Goal: Information Seeking & Learning: Check status

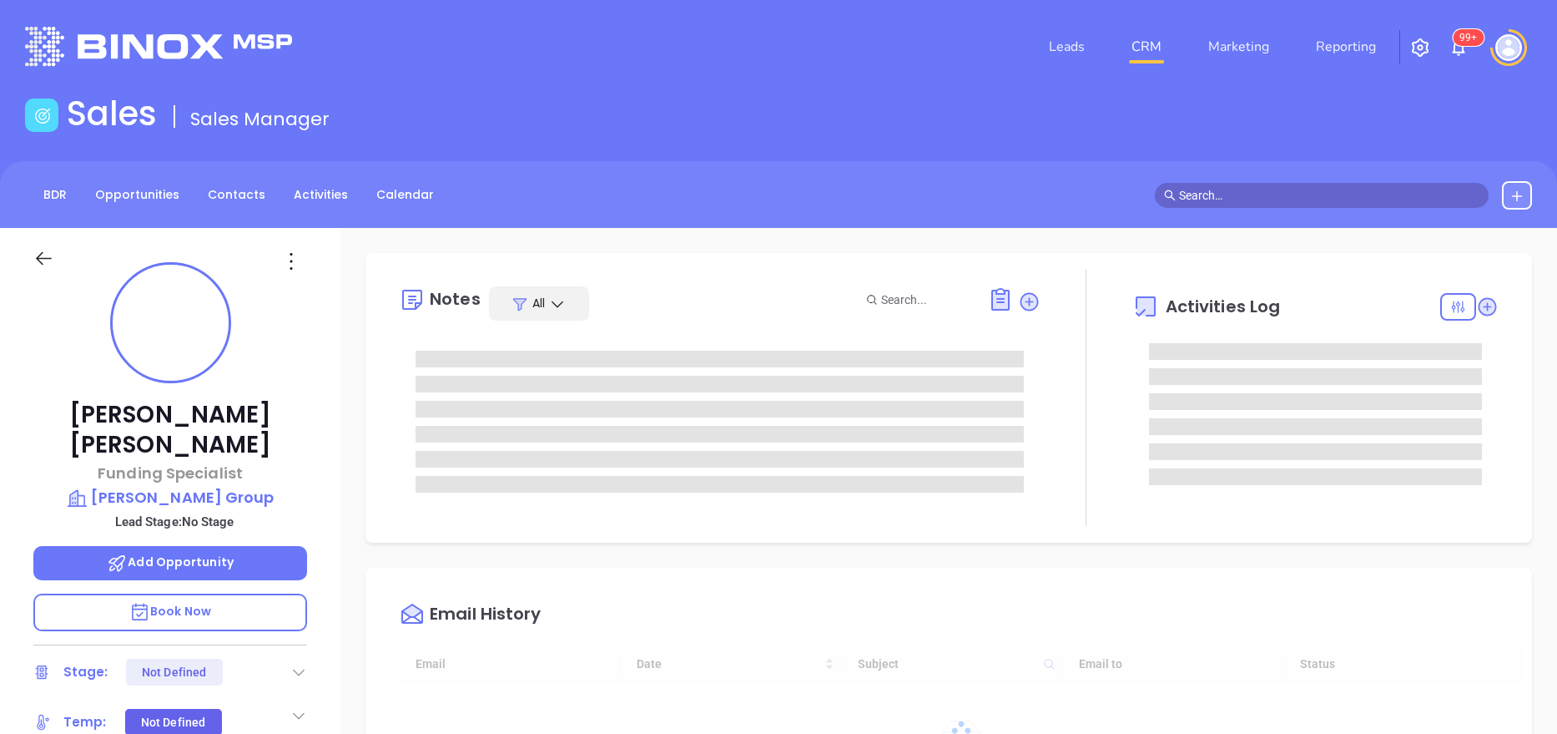
type input "10:00 am"
type input "[DATE]"
type input "[PERSON_NAME]"
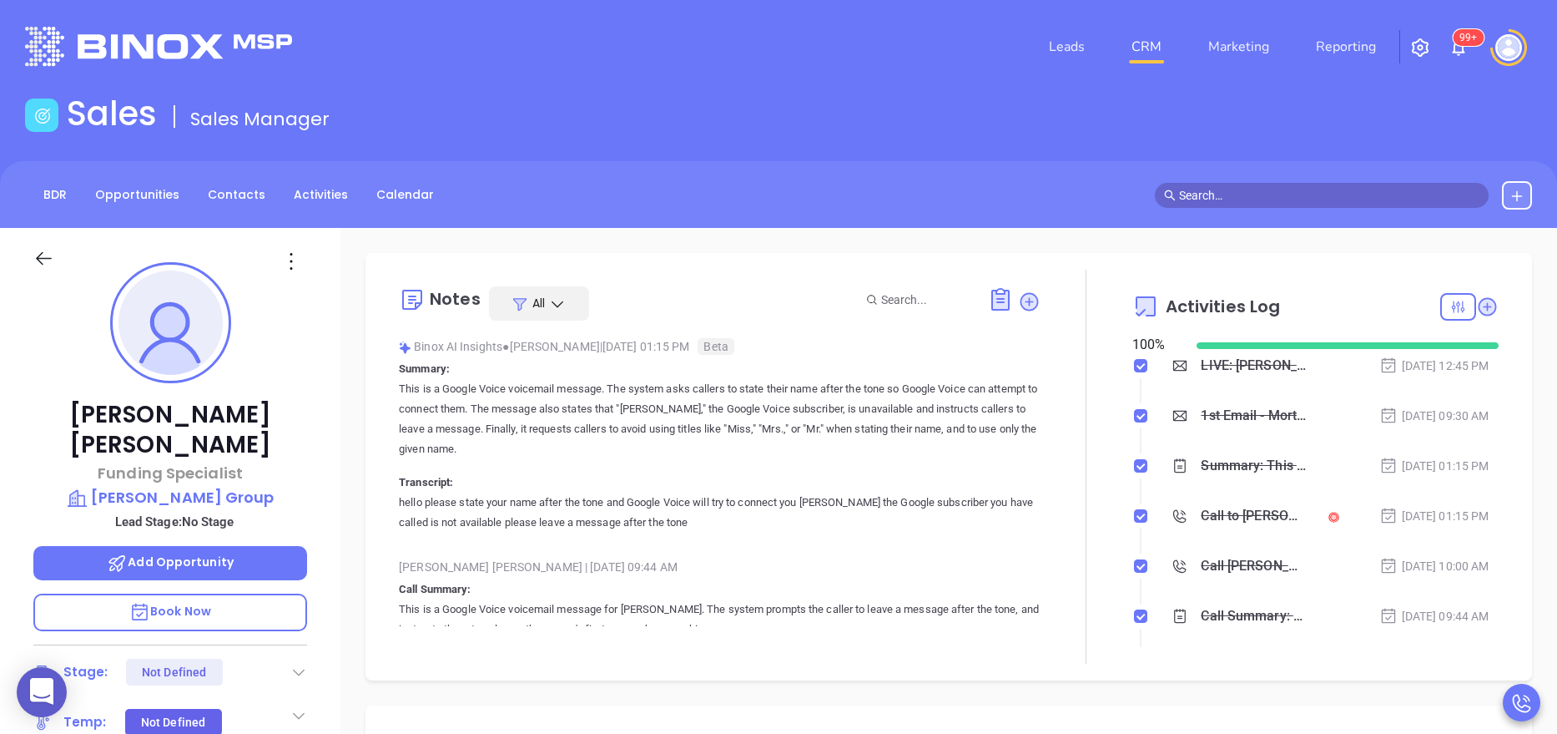
scroll to position [340, 0]
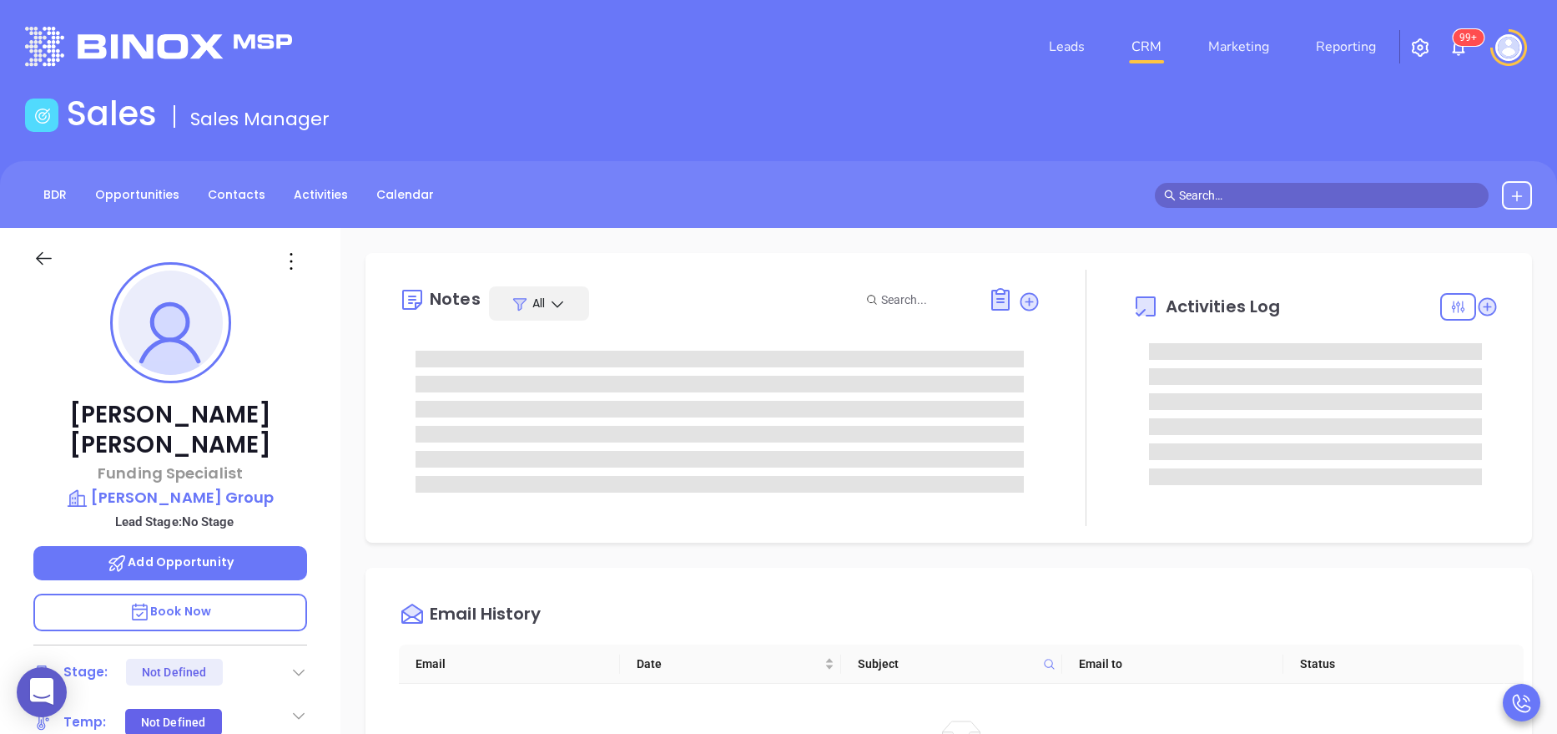
type input "[PERSON_NAME]"
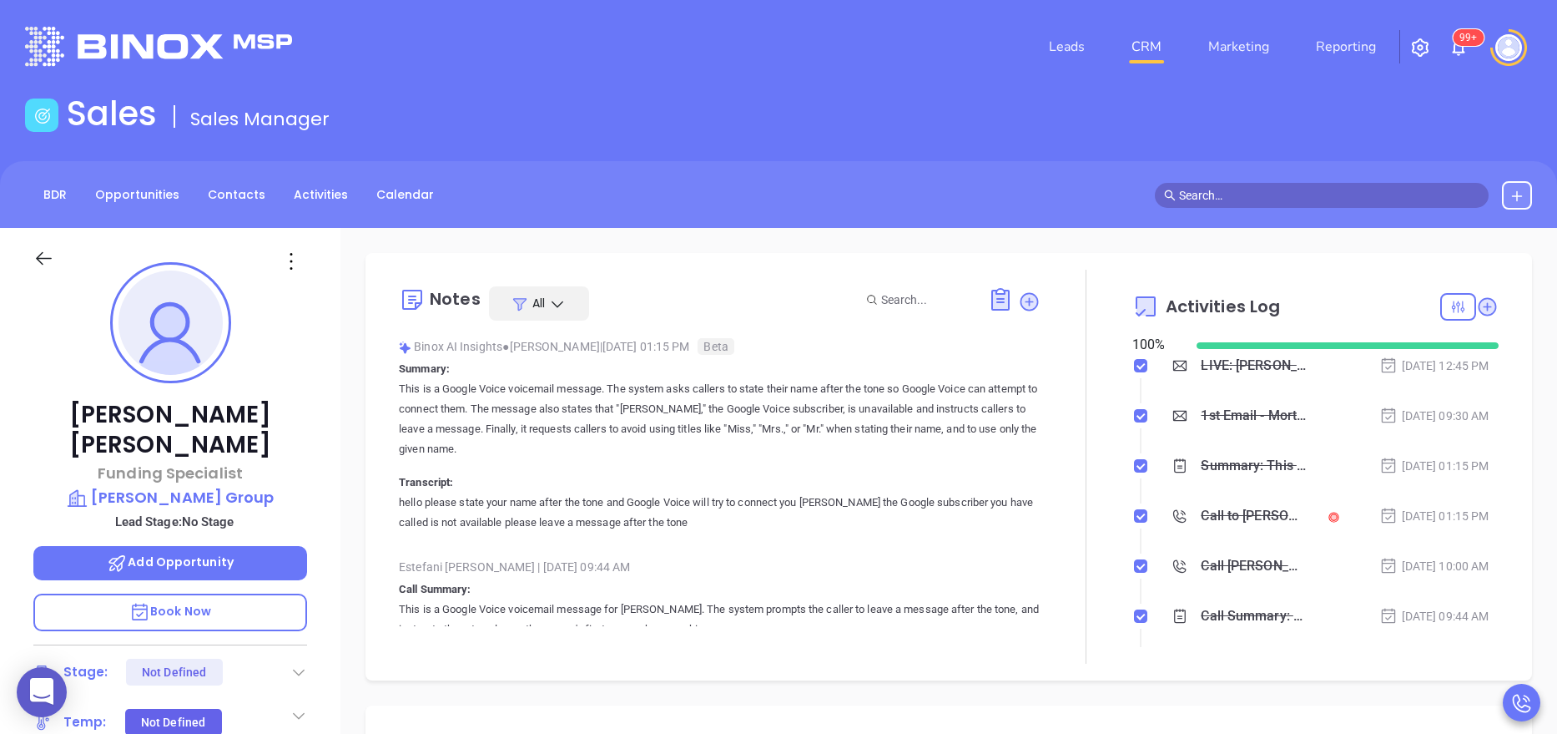
scroll to position [340, 0]
click at [1041, 453] on div at bounding box center [1087, 467] width 92 height 394
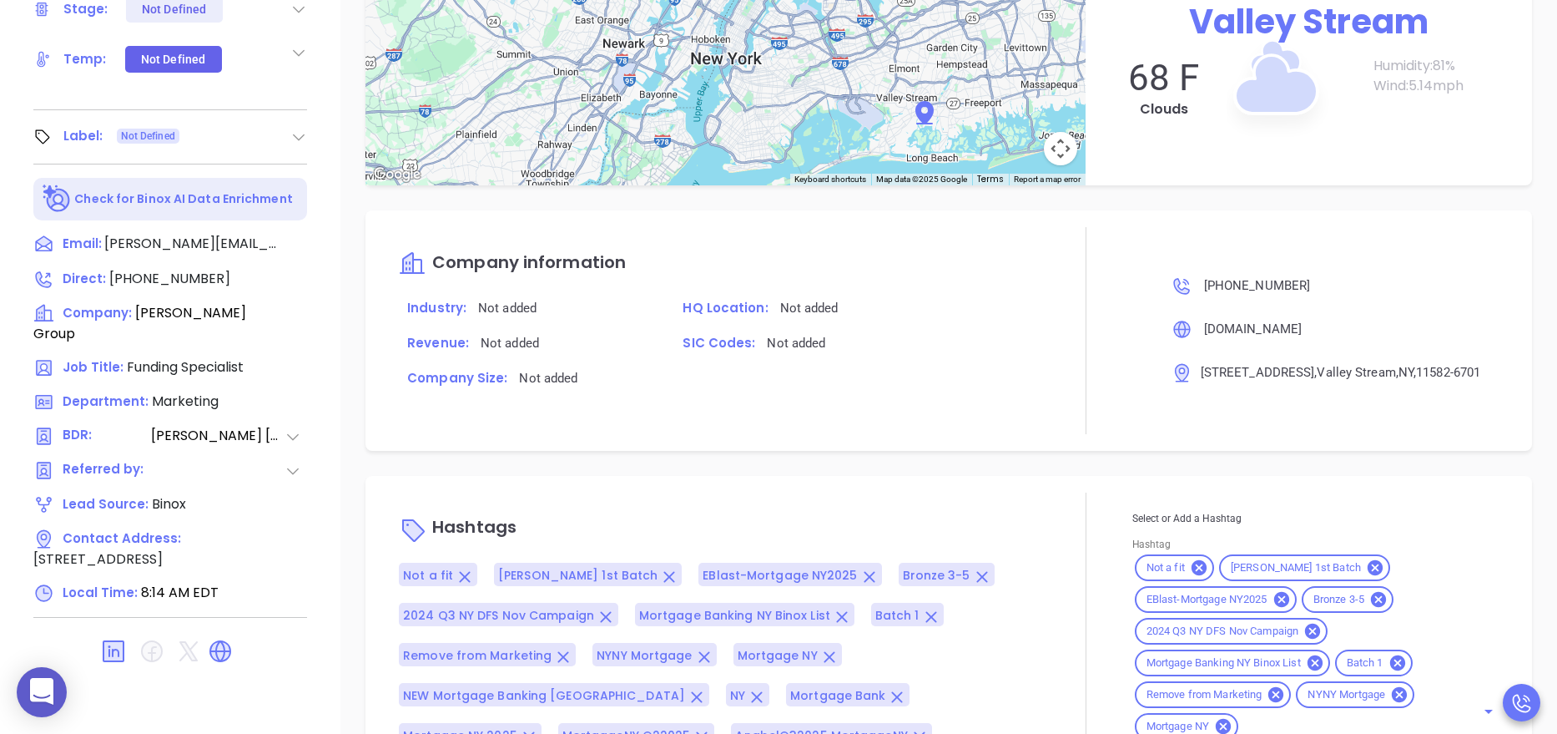
scroll to position [1558, 0]
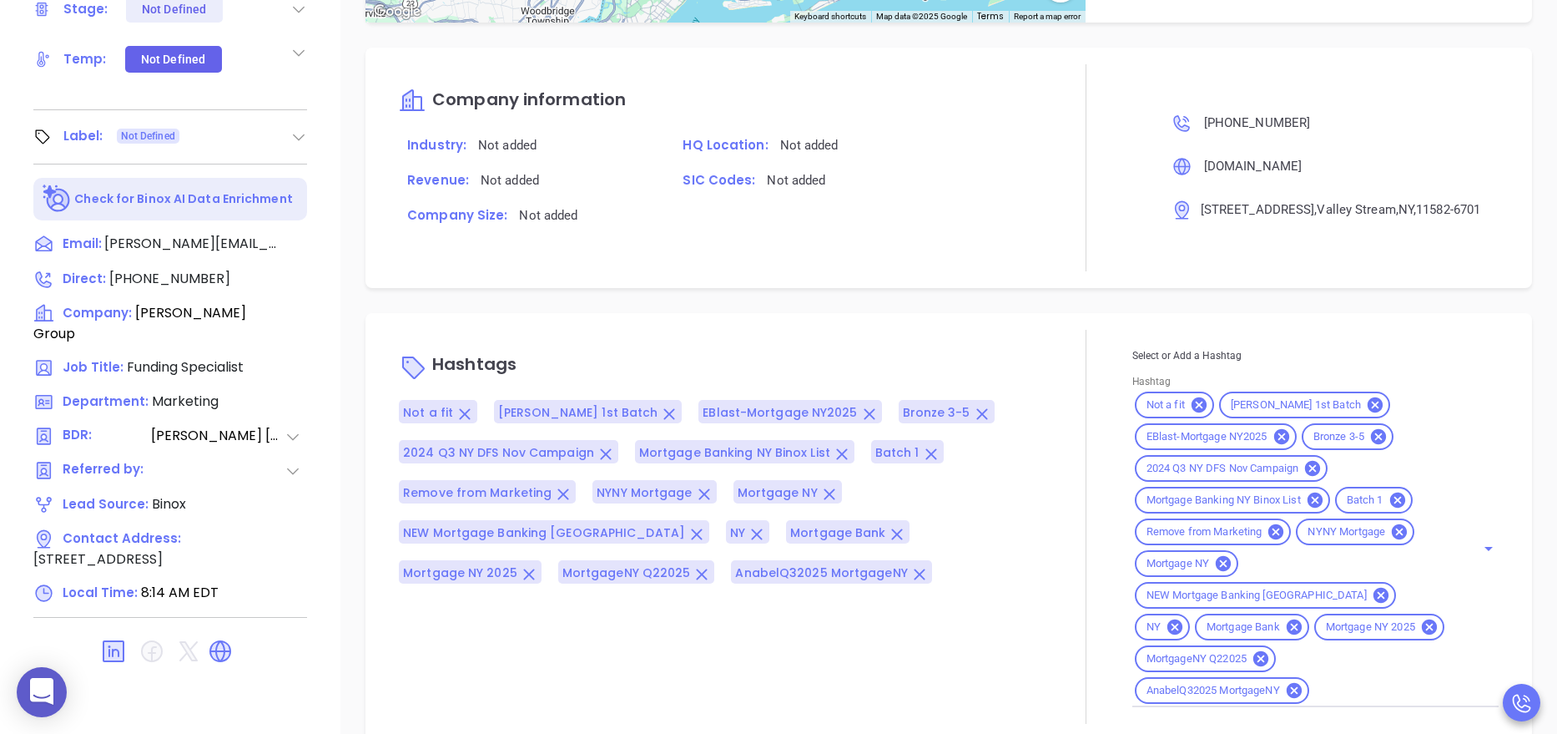
click at [221, 638] on icon at bounding box center [220, 651] width 27 height 27
click at [1106, 211] on div at bounding box center [1087, 167] width 92 height 207
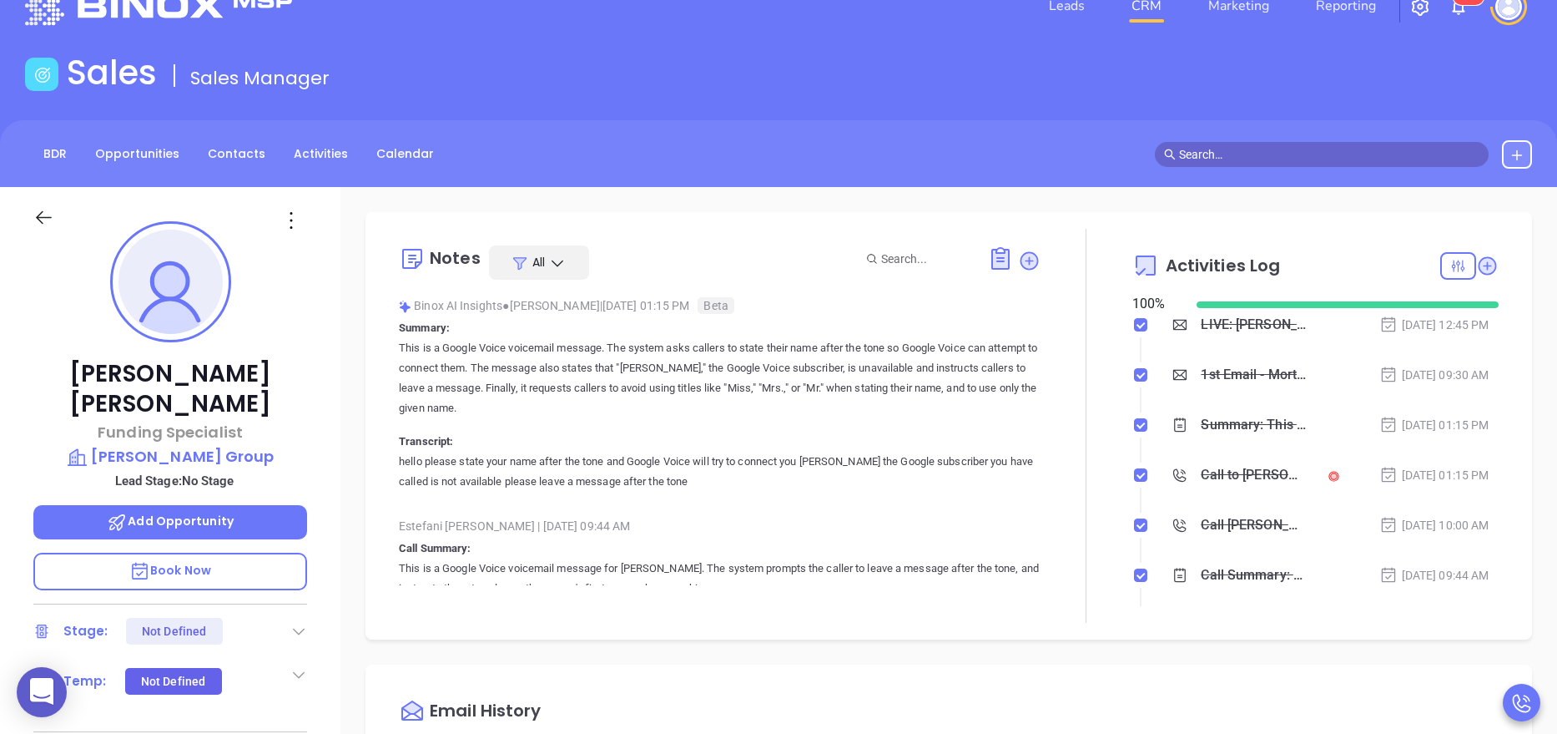
scroll to position [0, 0]
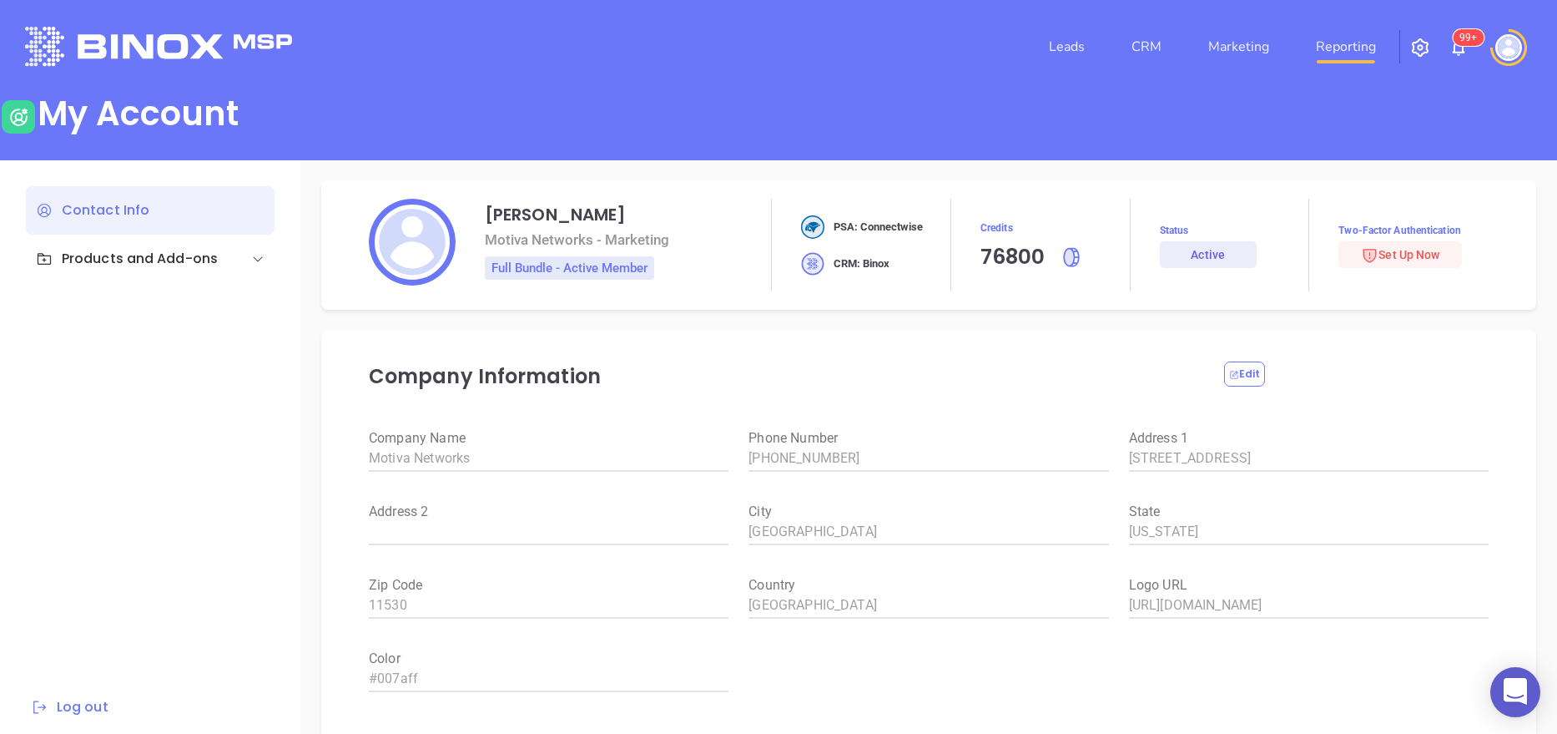
click at [1361, 43] on link "Reporting" at bounding box center [1345, 46] width 73 height 33
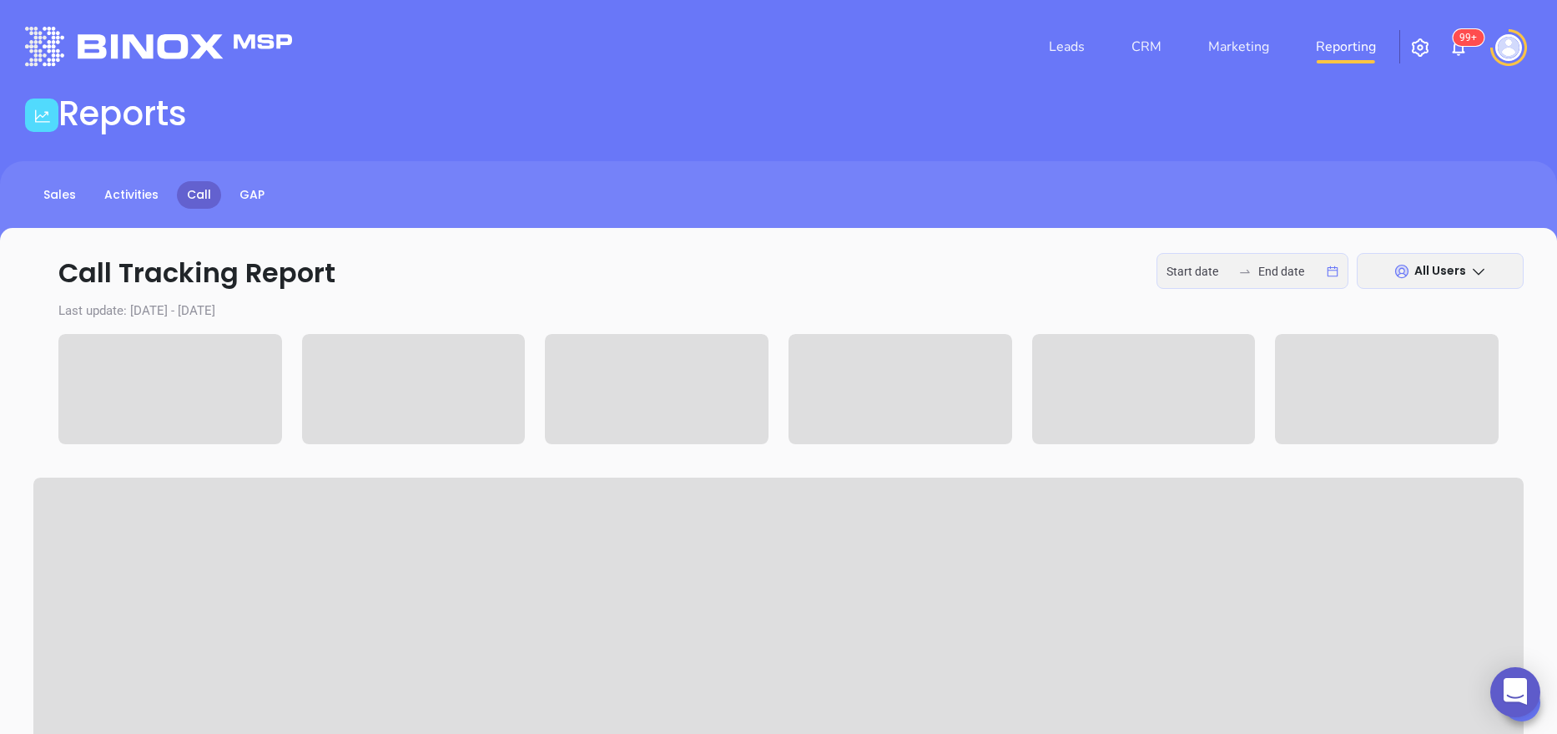
type input "[DATE]"
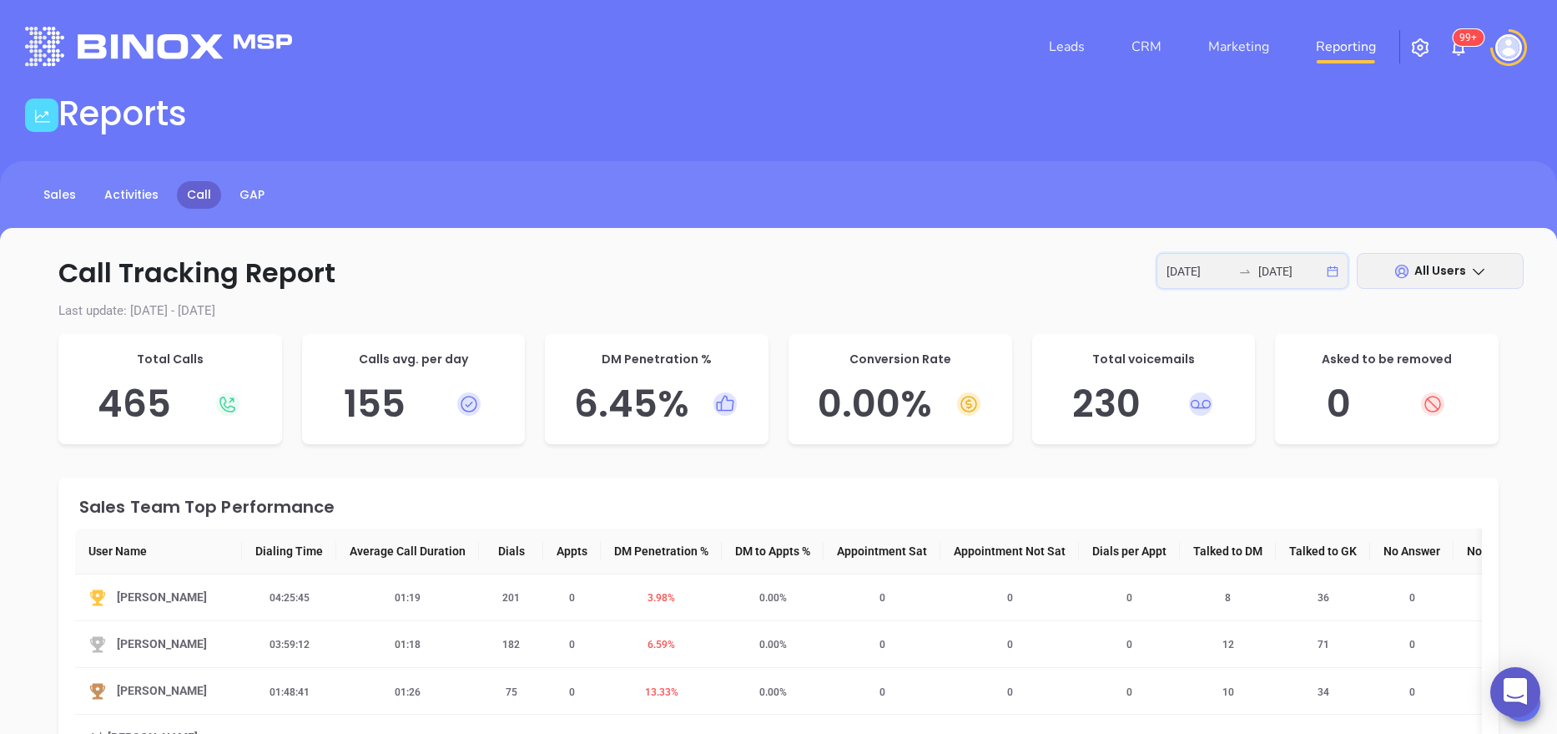
click at [1181, 266] on input "[DATE]" at bounding box center [1199, 271] width 65 height 18
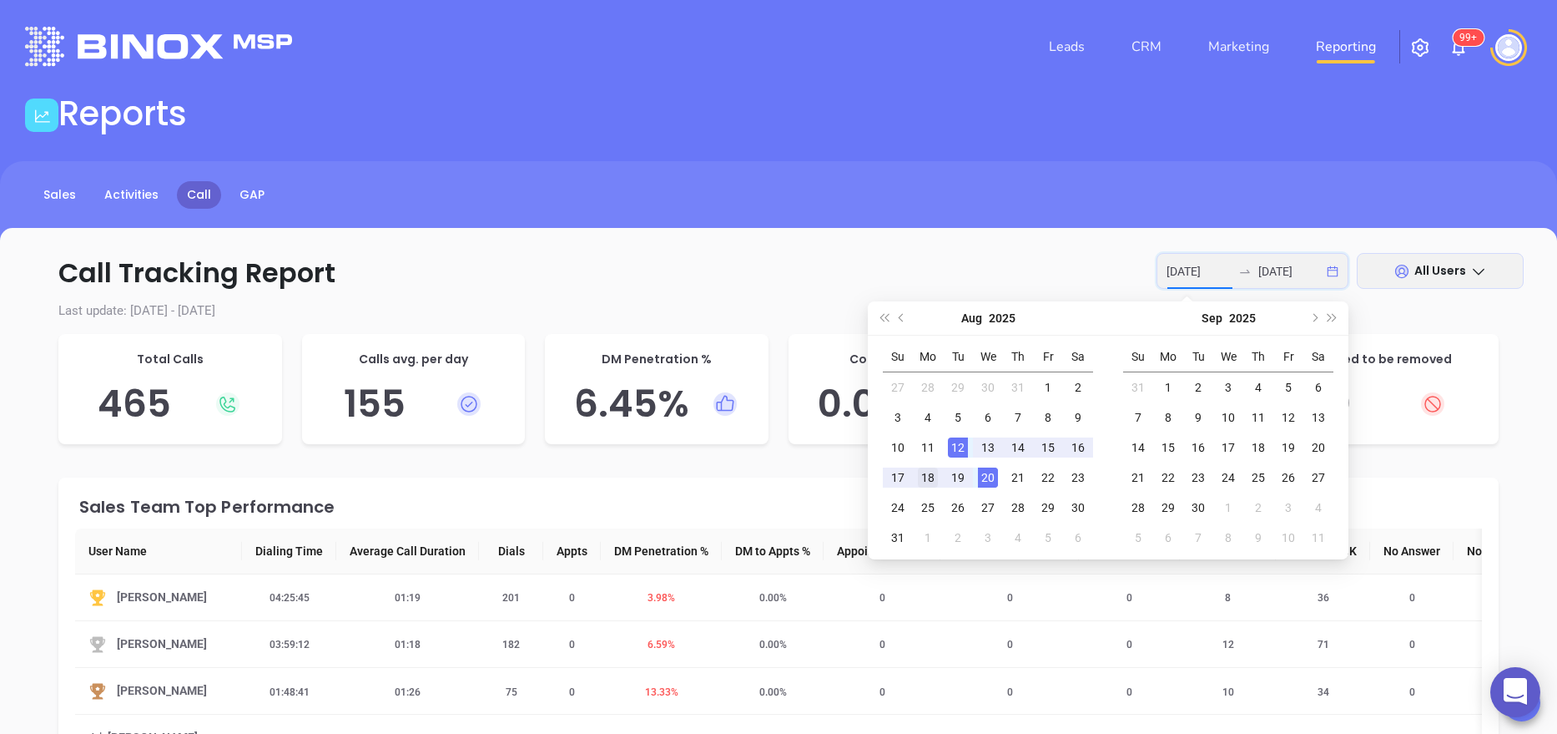
type input "[DATE]"
click at [925, 478] on div "18" at bounding box center [928, 477] width 20 height 20
type input "[DATE]"
click at [953, 482] on div "19" at bounding box center [958, 477] width 20 height 20
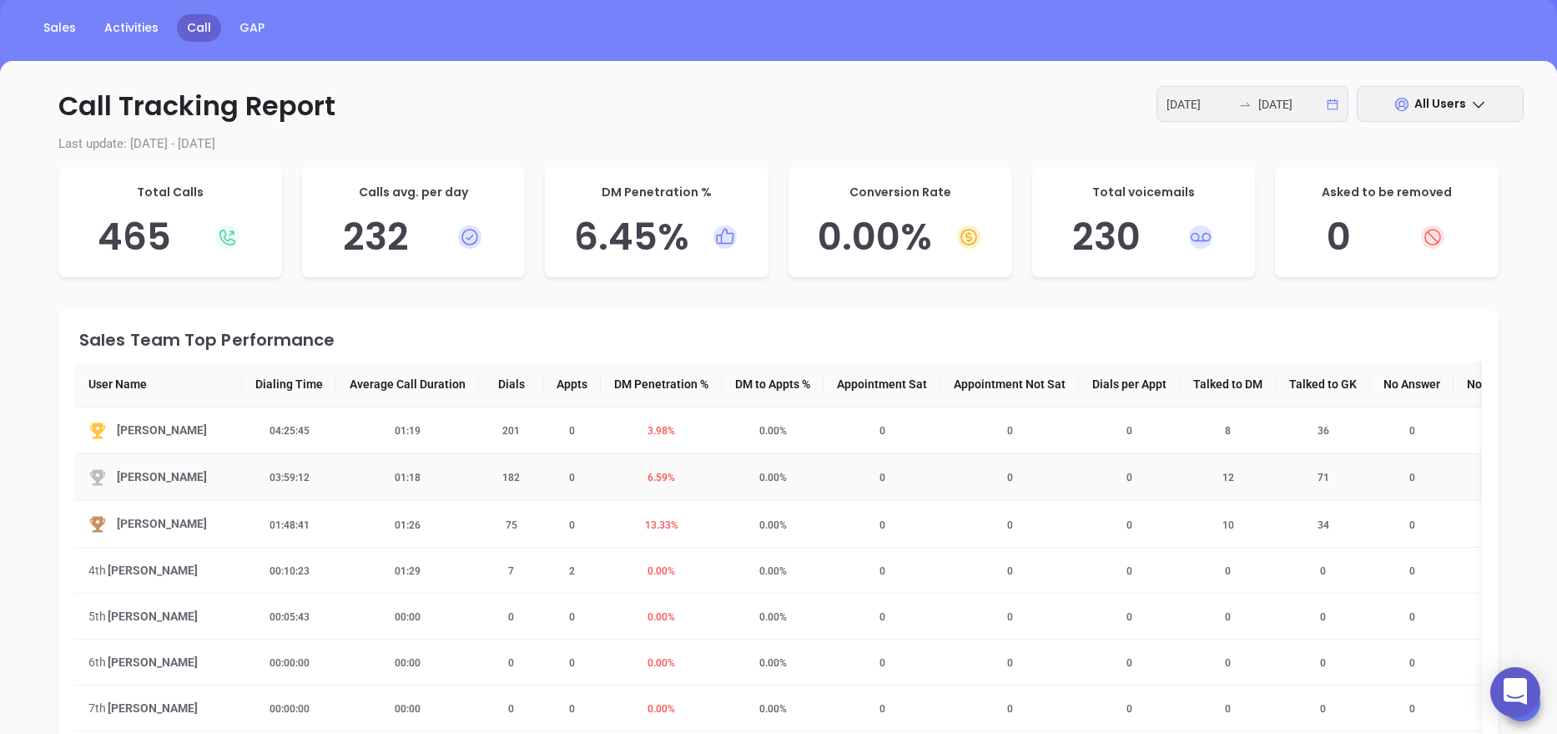
scroll to position [200, 0]
